Goal: Information Seeking & Learning: Stay updated

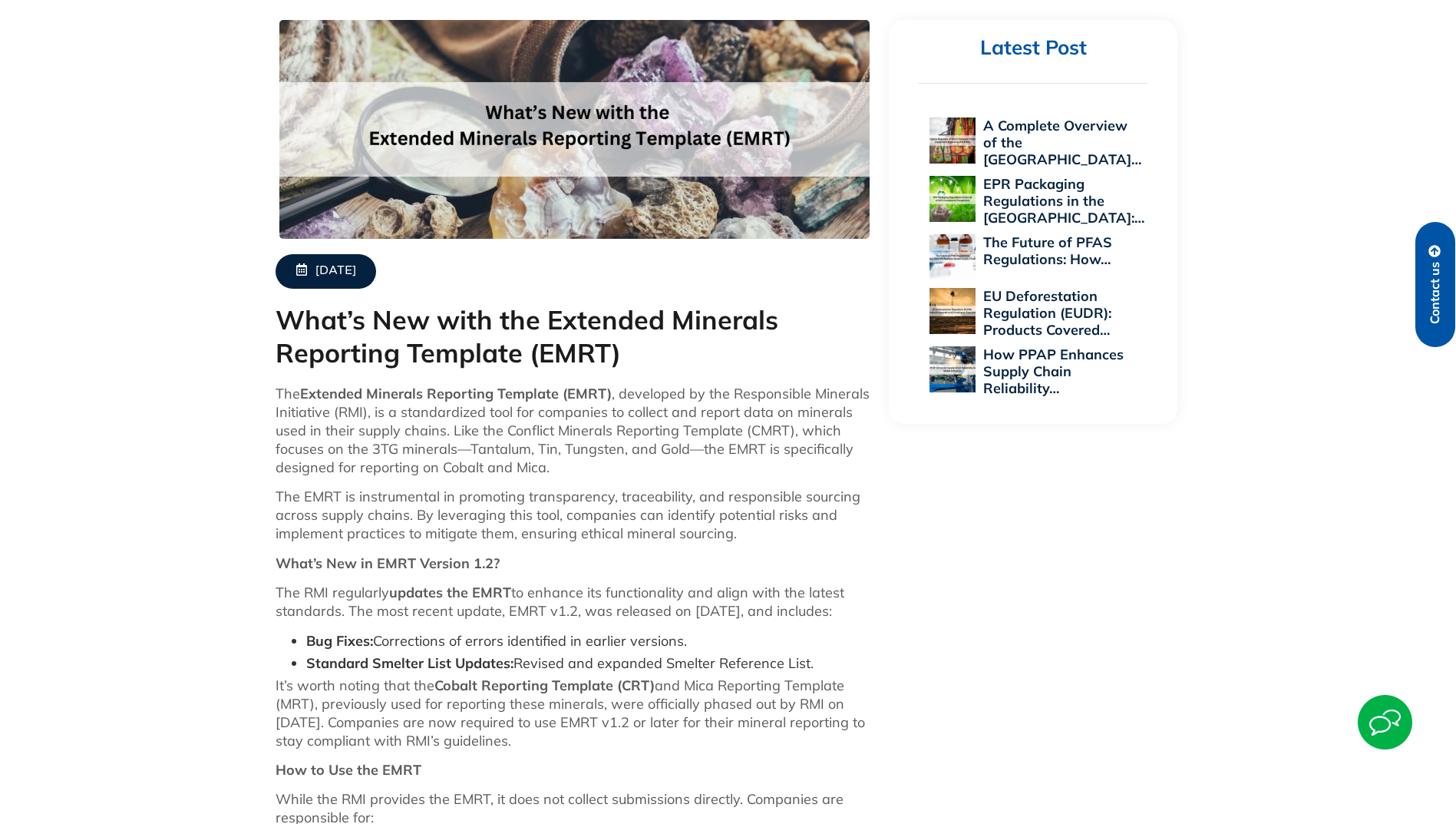
scroll to position [461, 0]
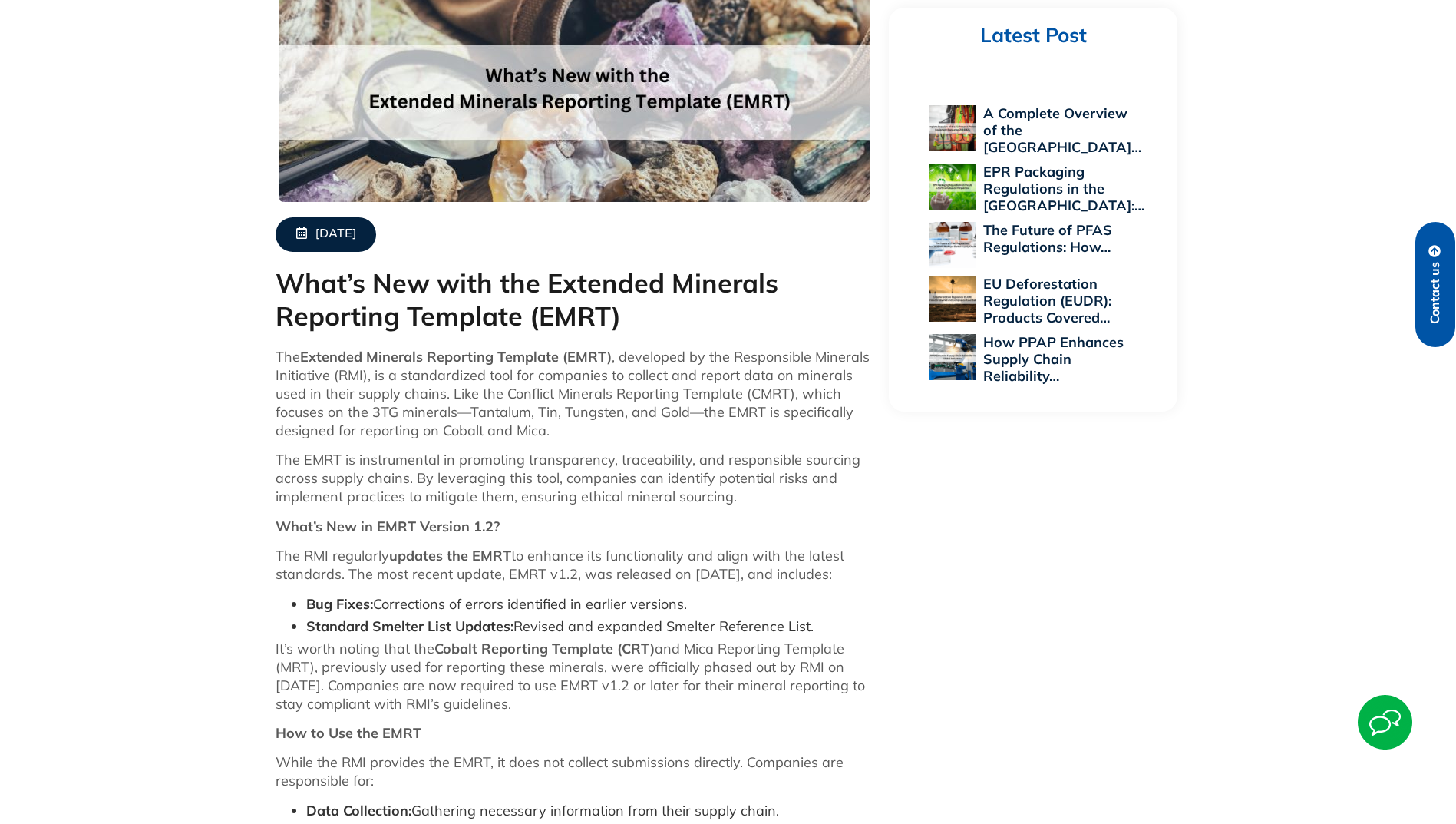
click at [986, 535] on div "[DATE] What’s New with the Extended Minerals Reporting Template (EMRT) The Exte…" at bounding box center [728, 538] width 921 height 1141
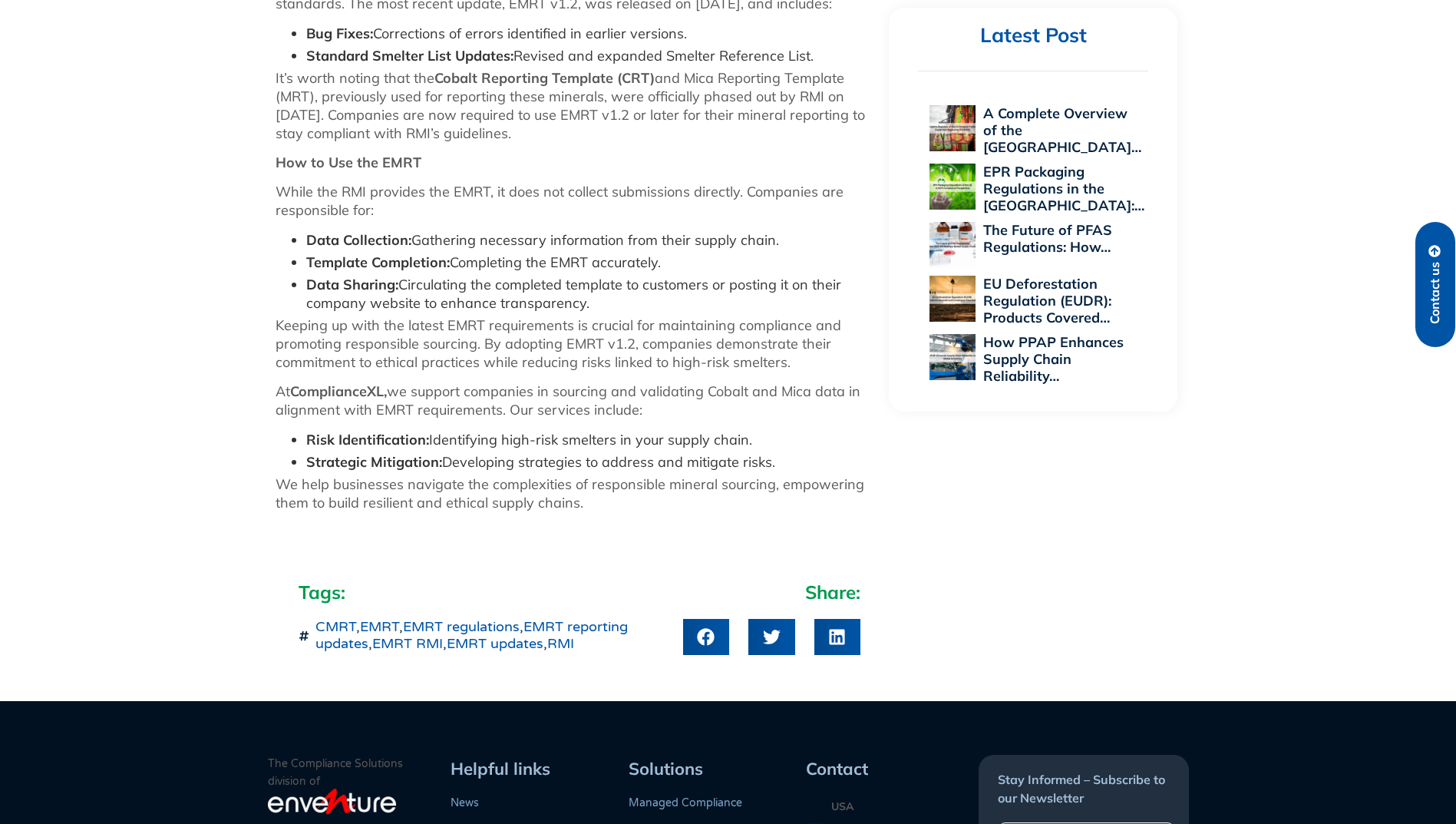
scroll to position [1075, 0]
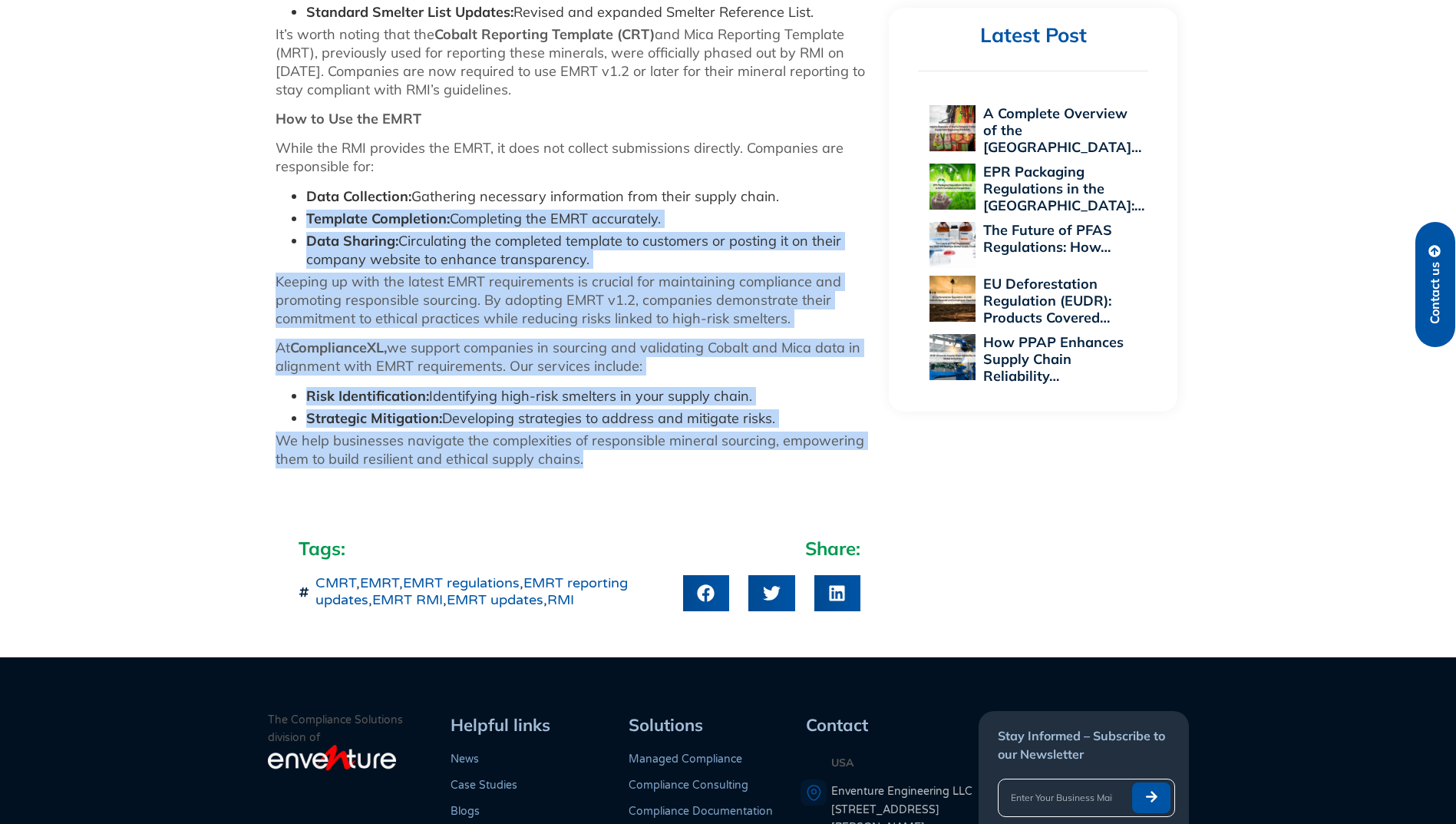
drag, startPoint x: 282, startPoint y: 214, endPoint x: 855, endPoint y: 466, distance: 626.0
click at [855, 466] on div "The Extended Minerals Reporting Template (EMRT) , developed by the Responsible …" at bounding box center [574, 106] width 599 height 745
copy div "Template Completion: Completing the EMRT accurately. Data Sharing: Circulating …"
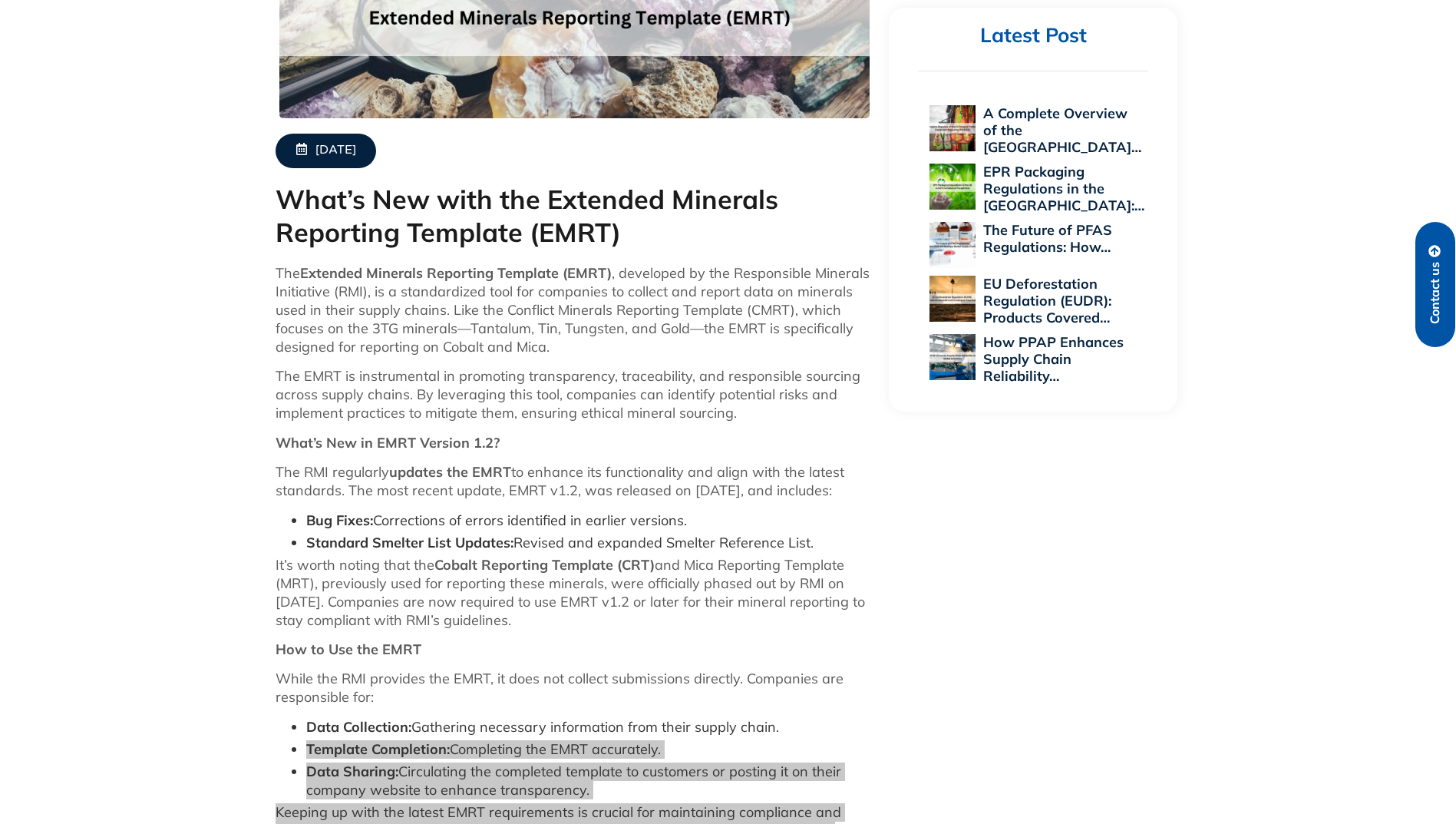
scroll to position [538, 0]
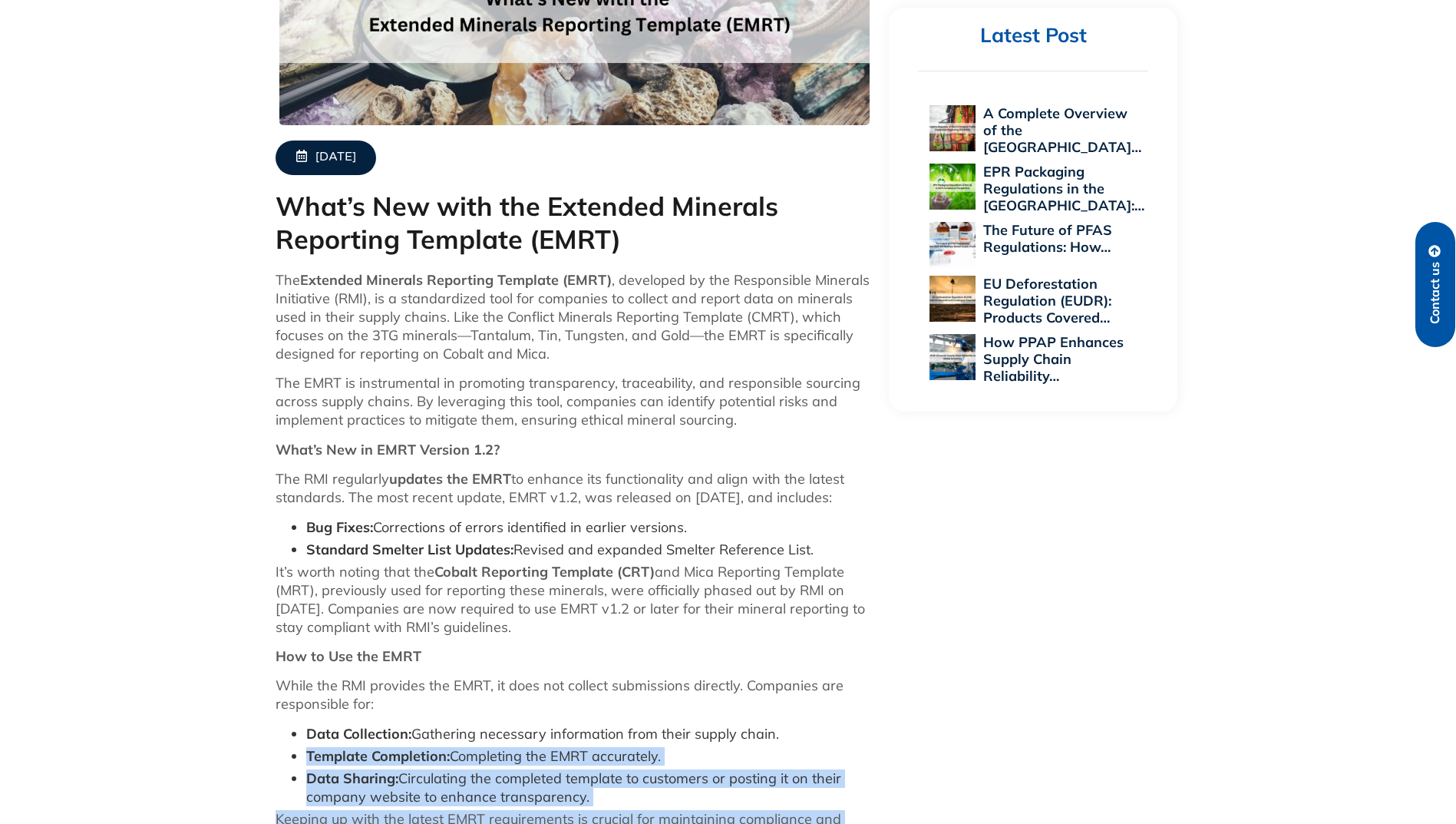
click at [337, 158] on span "[DATE]" at bounding box center [336, 157] width 41 height 16
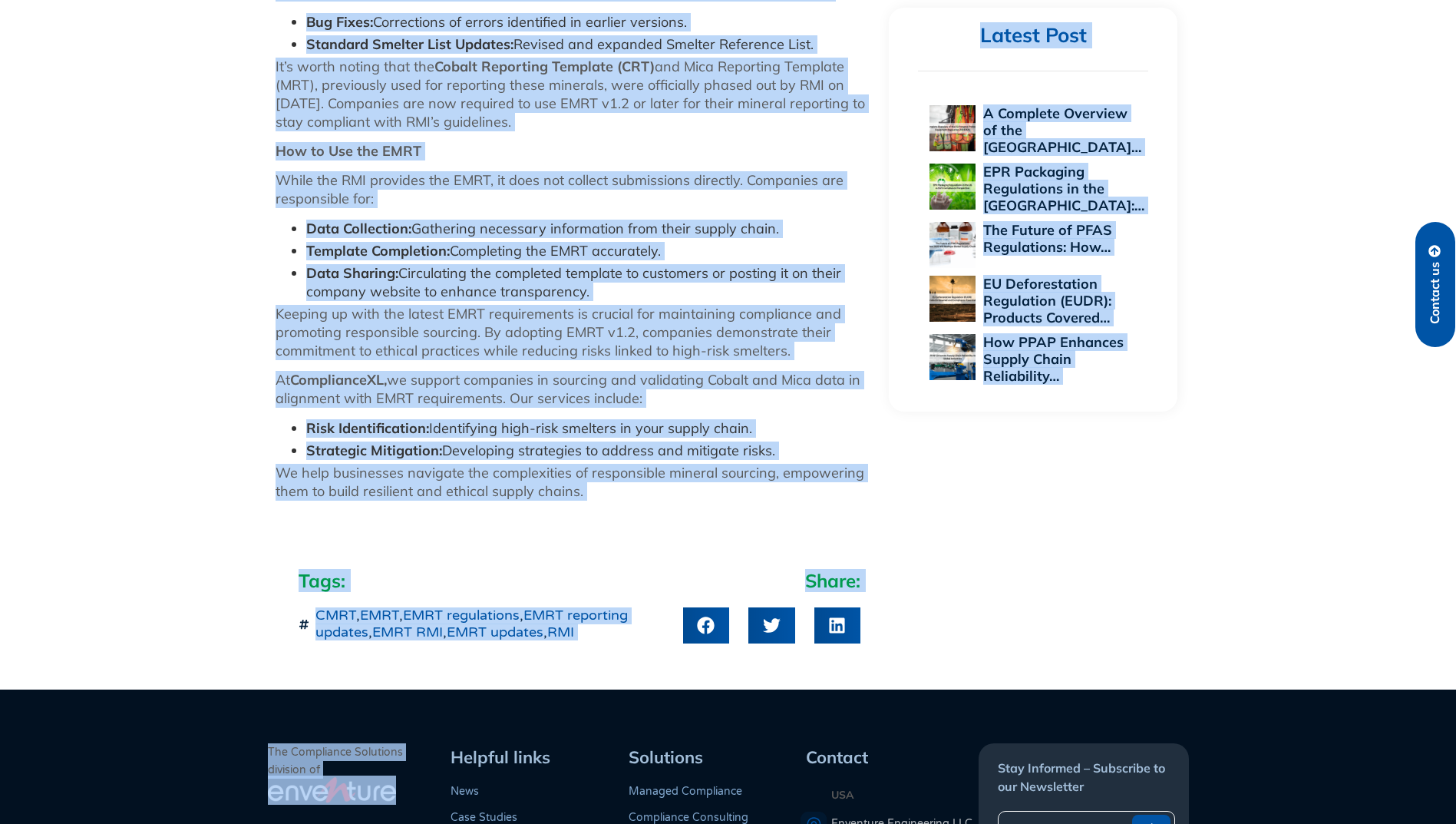
scroll to position [1308, 0]
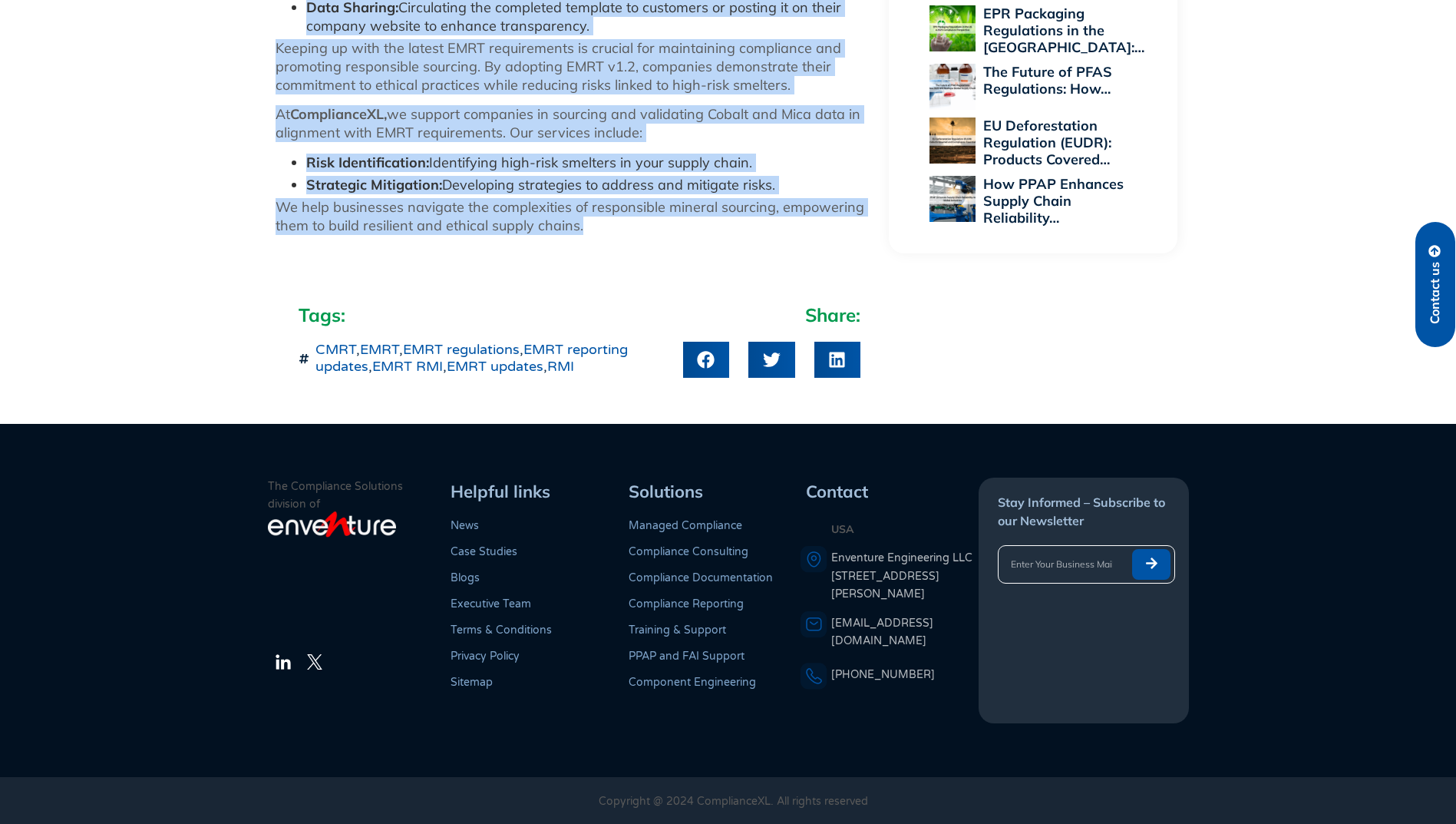
drag, startPoint x: 273, startPoint y: 433, endPoint x: 596, endPoint y: 226, distance: 383.6
drag, startPoint x: 596, startPoint y: 226, endPoint x: 501, endPoint y: 219, distance: 95.3
copy div "Lore’i Dol sita con Adipisci Elitsedd Eiusmodte Incididu (UTLA) Etd Magnaali En…"
